Goal: Find specific page/section: Find specific page/section

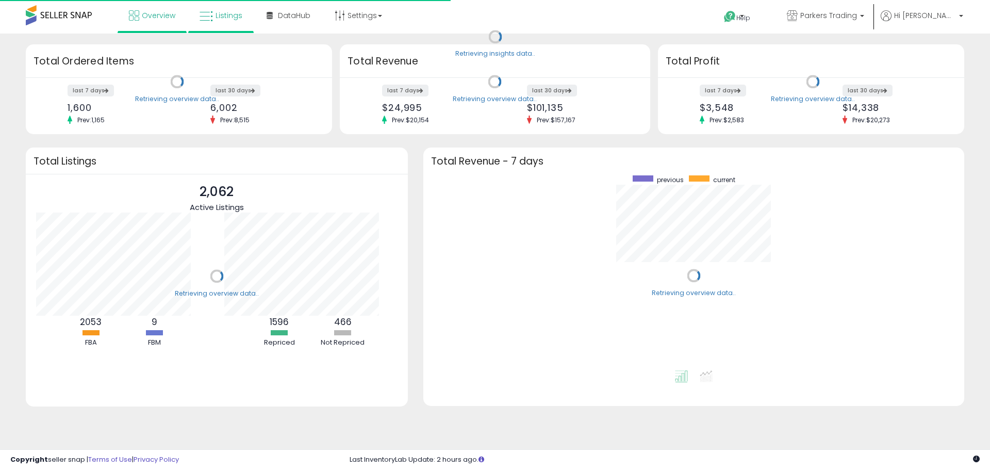
scroll to position [195, 521]
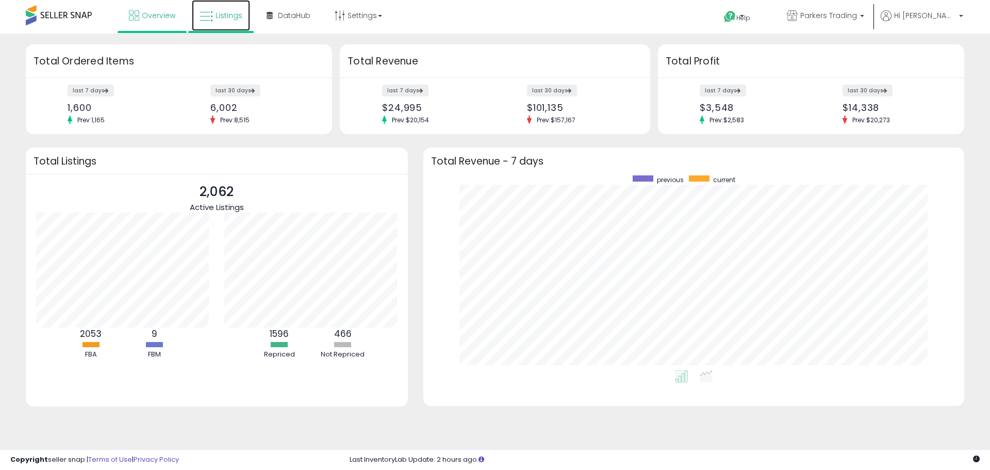
click at [234, 14] on span "Listings" at bounding box center [229, 15] width 27 height 10
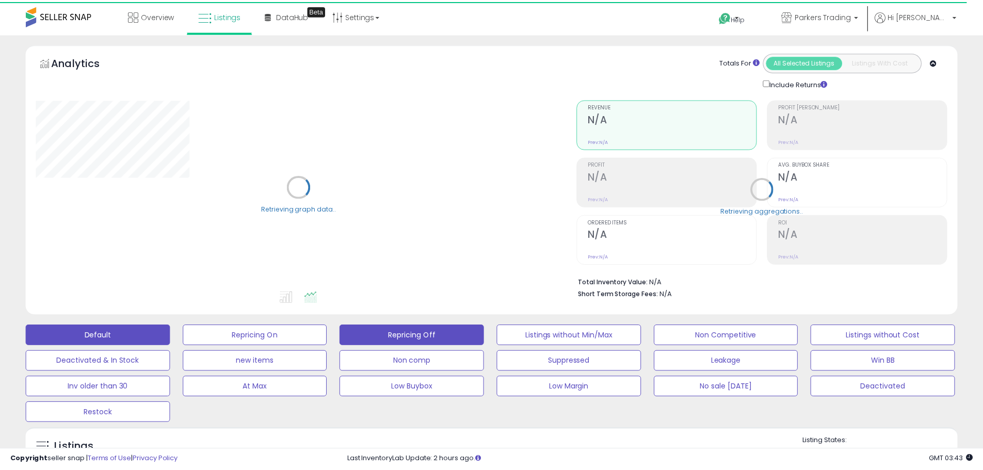
scroll to position [52, 0]
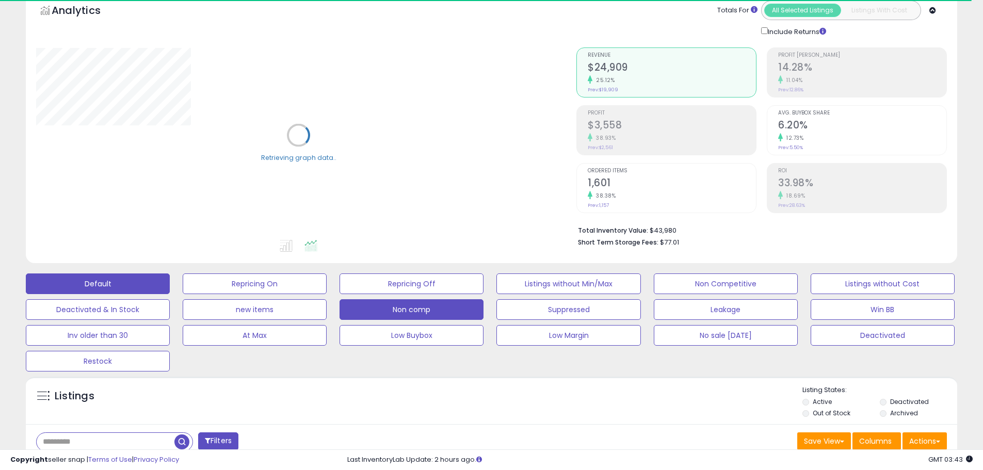
click at [327, 294] on button "Non comp" at bounding box center [255, 283] width 144 height 21
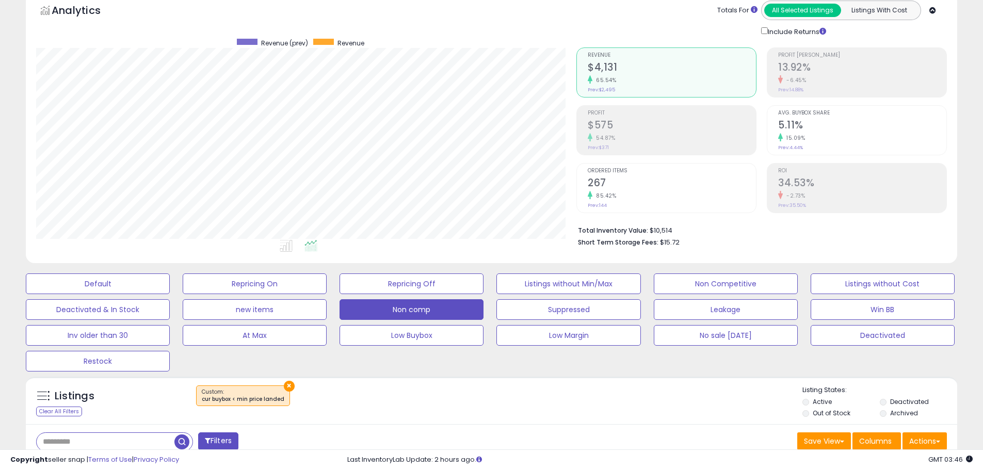
scroll to position [212, 540]
